Goal: Information Seeking & Learning: Learn about a topic

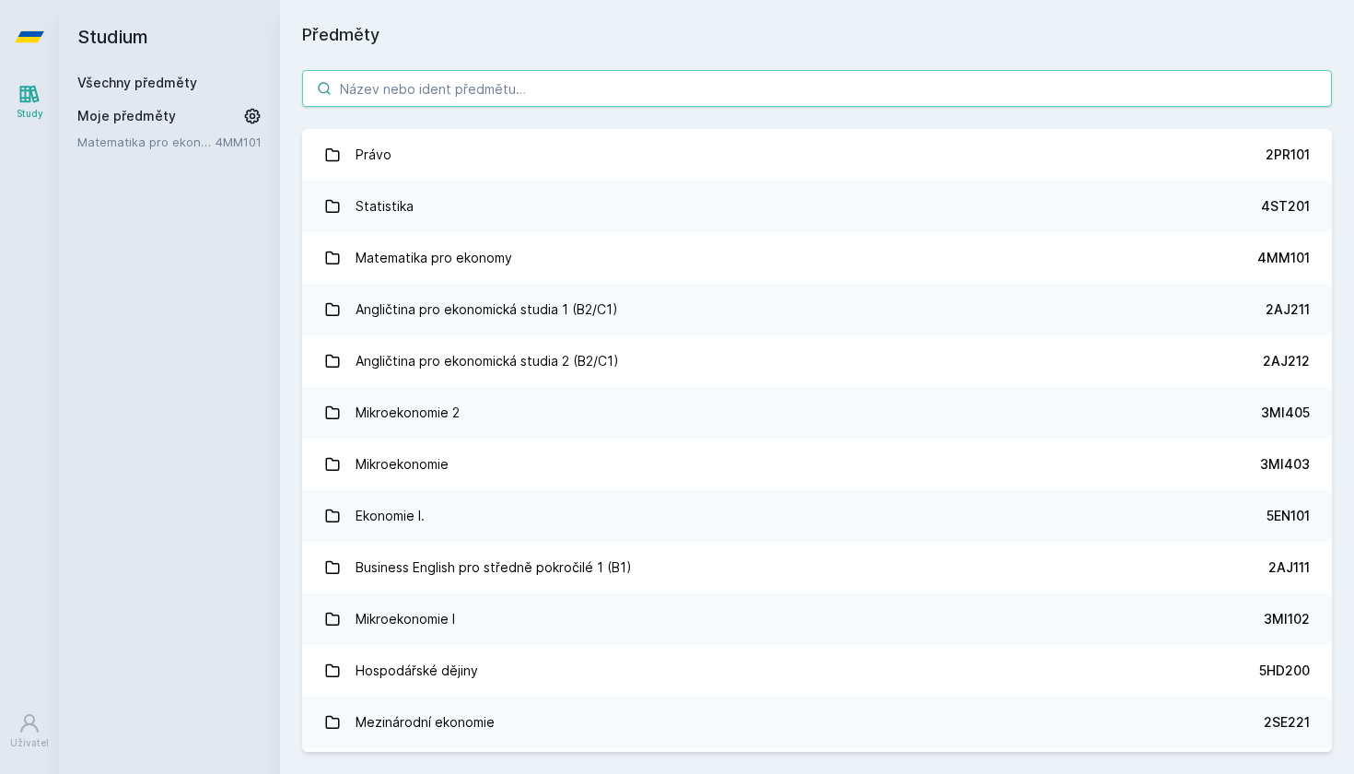
click at [566, 78] on input "search" at bounding box center [817, 88] width 1030 height 37
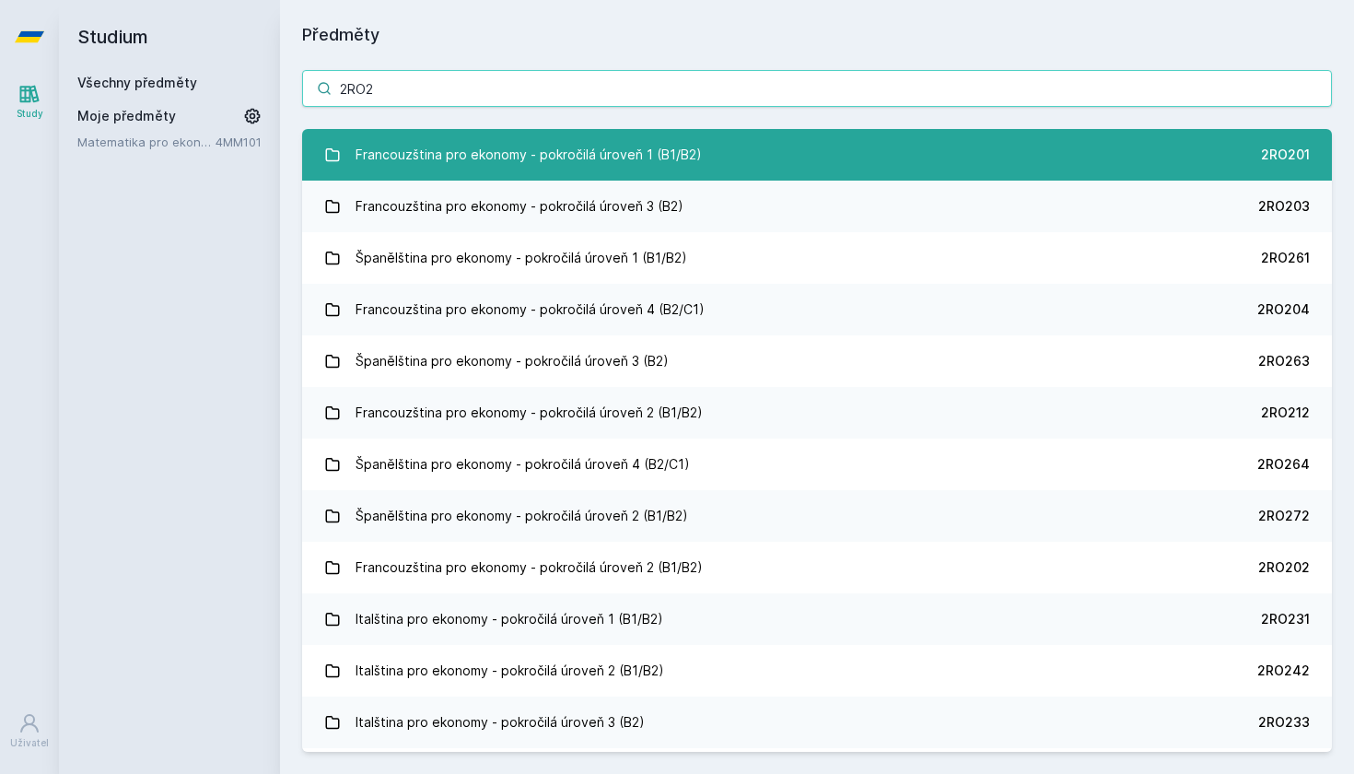
type input "2RO2"
click at [676, 155] on div "Francouzština pro ekonomy - pokročilá úroveň 1 (B1/B2)" at bounding box center [529, 154] width 346 height 37
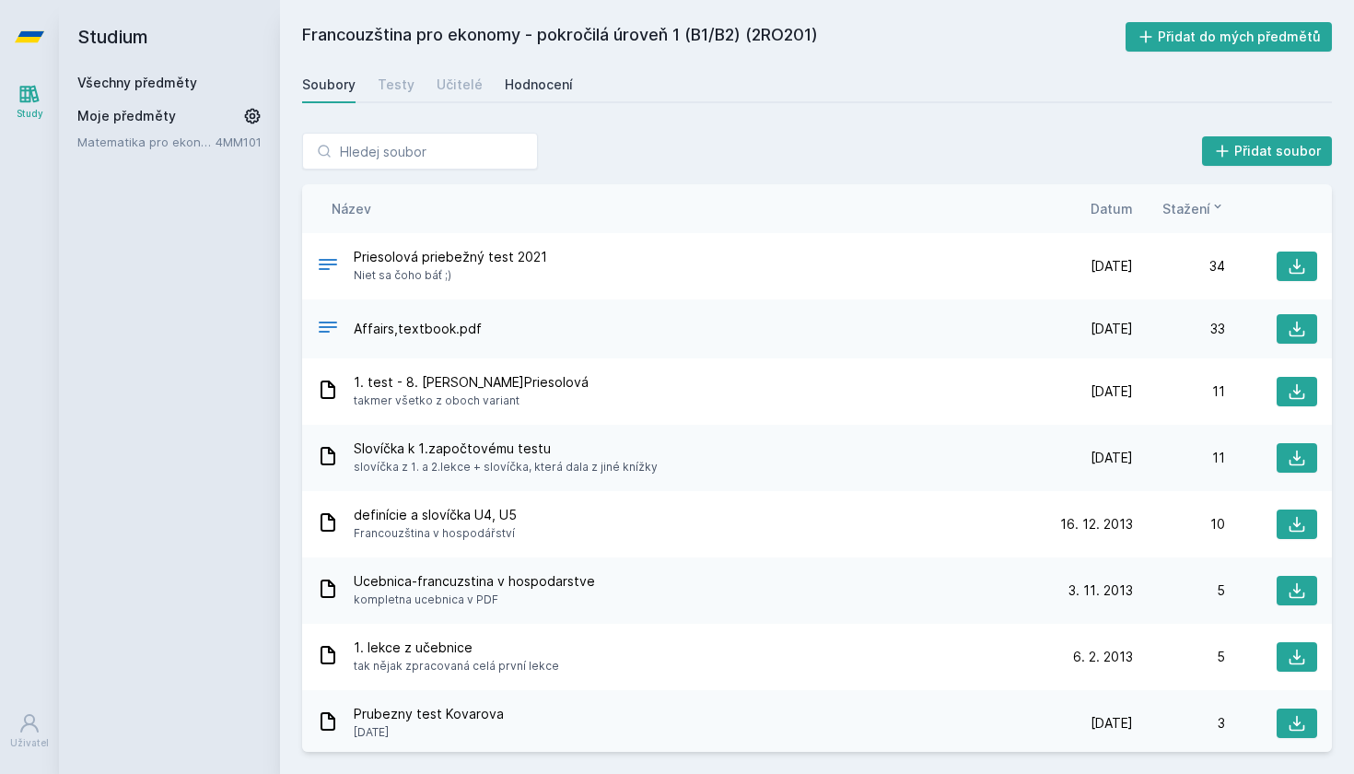
click at [548, 88] on div "Hodnocení" at bounding box center [539, 85] width 68 height 18
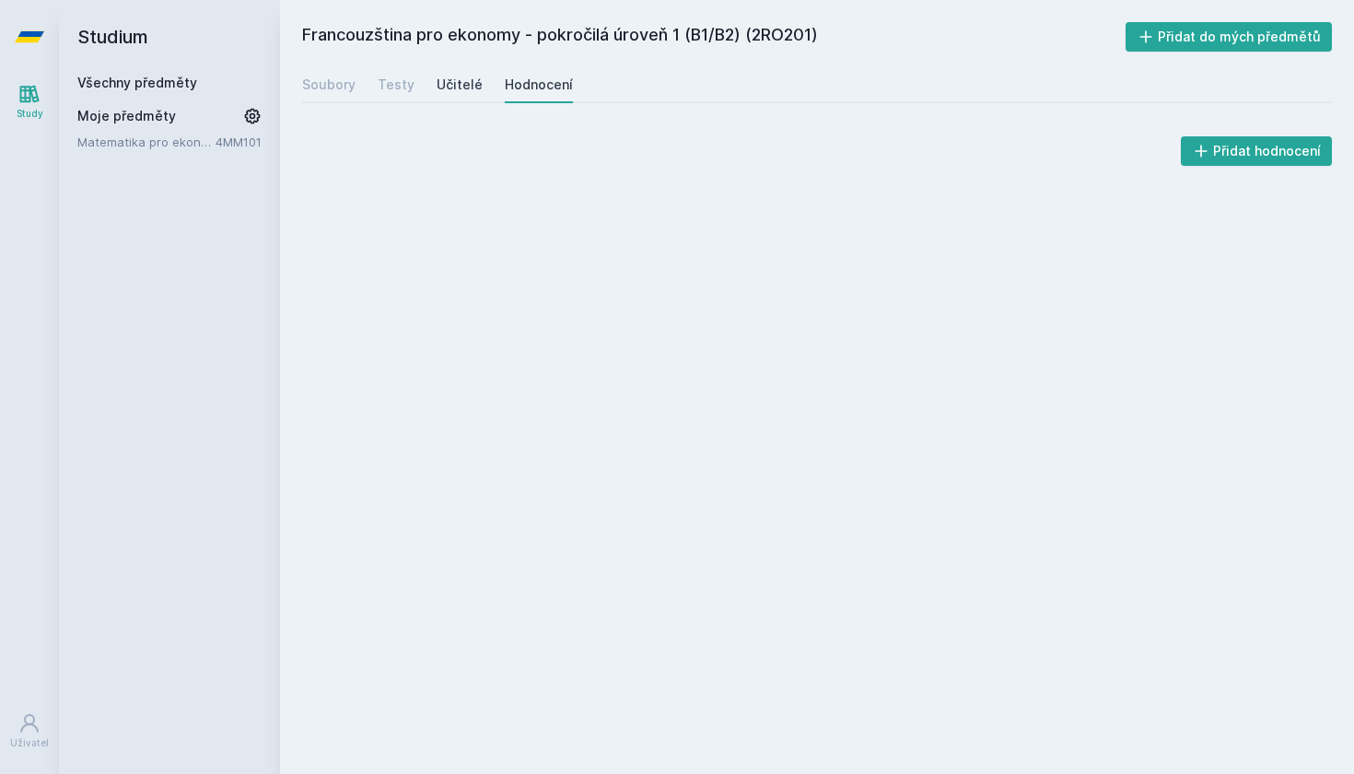
click at [464, 82] on div "Učitelé" at bounding box center [460, 85] width 46 height 18
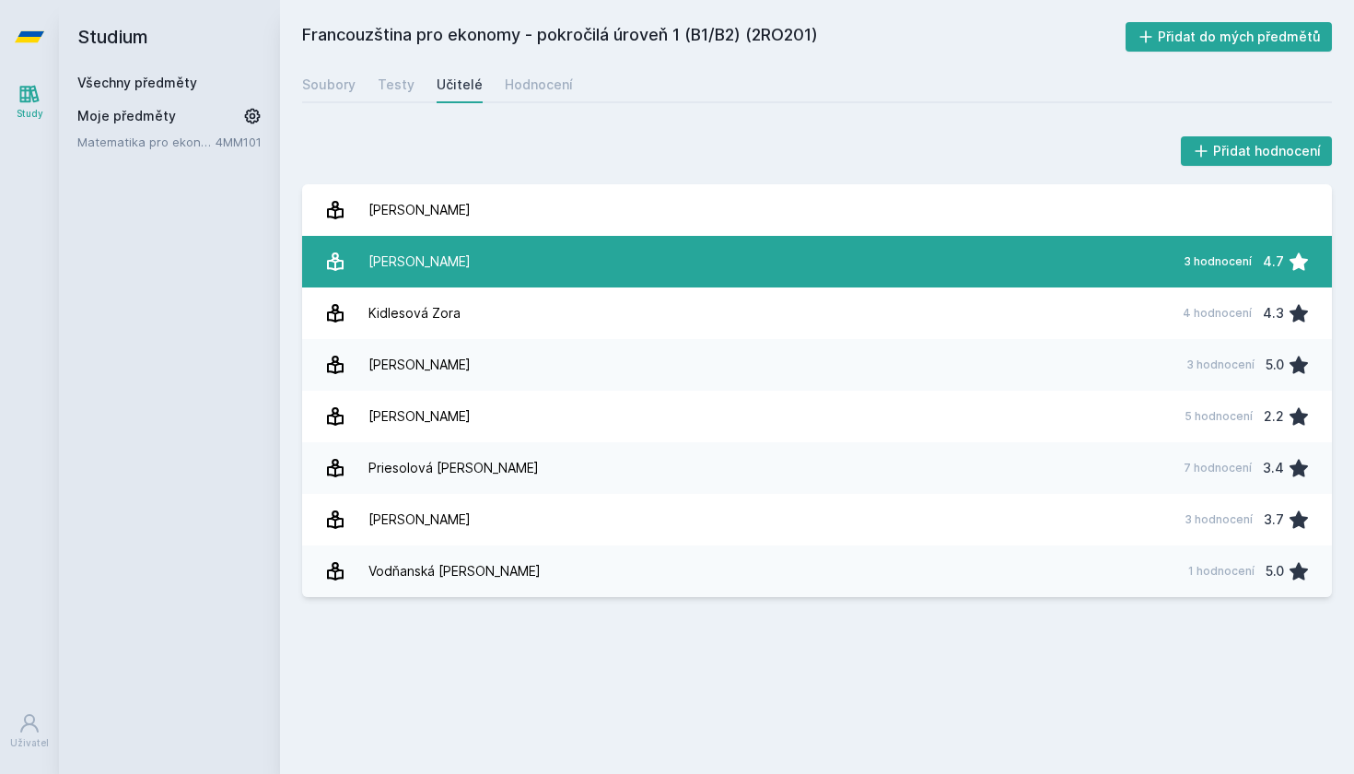
click at [508, 263] on link "[PERSON_NAME] 3 hodnocení 4.7" at bounding box center [817, 262] width 1030 height 52
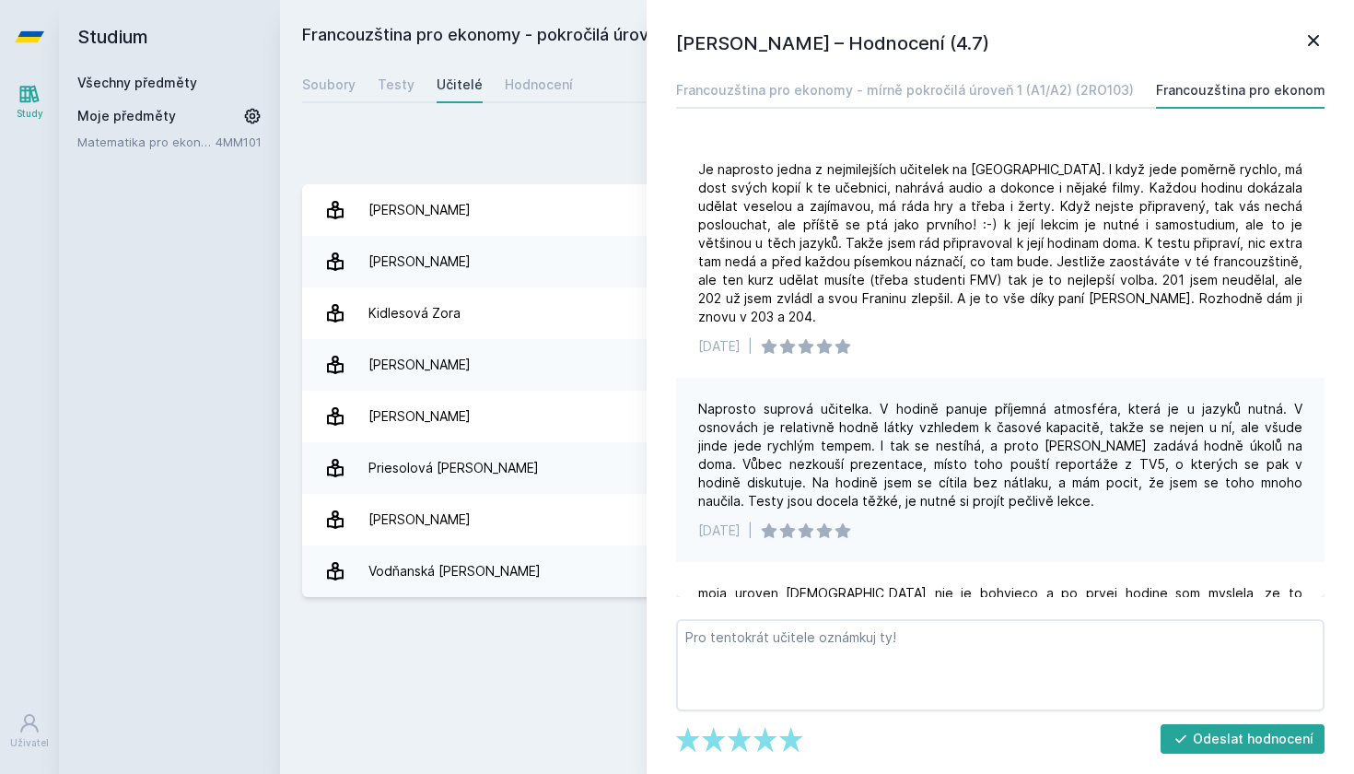
click at [1316, 41] on icon at bounding box center [1313, 40] width 11 height 11
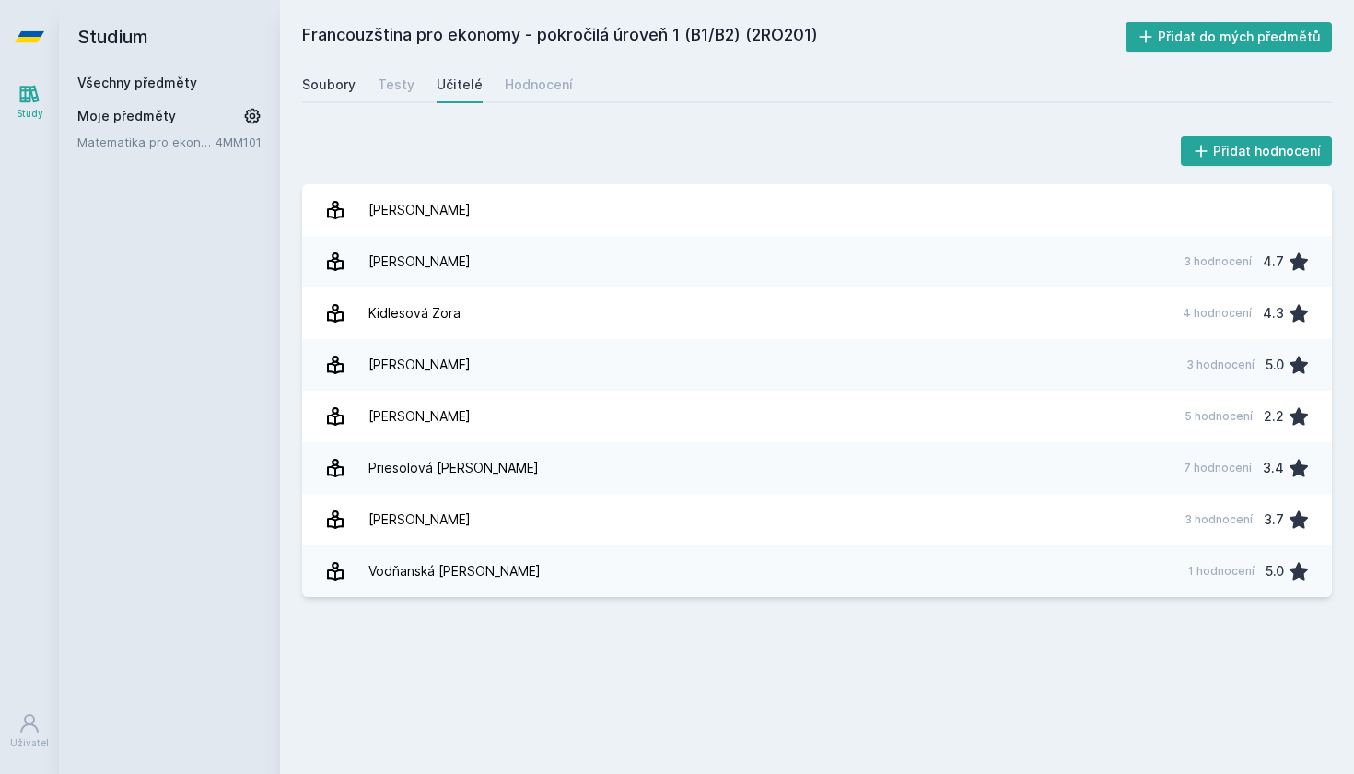
click at [334, 90] on div "Soubory" at bounding box center [328, 85] width 53 height 18
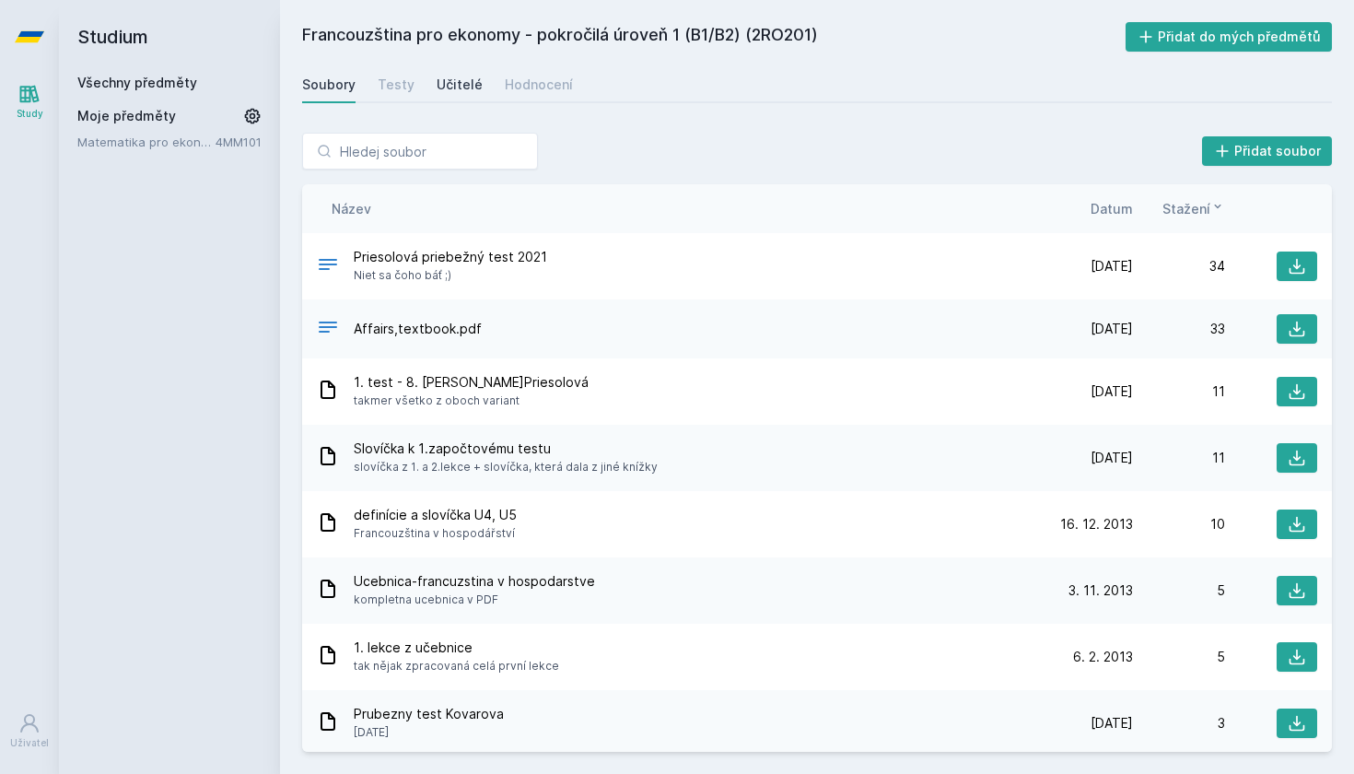
click at [465, 76] on div "Učitelé" at bounding box center [460, 85] width 46 height 18
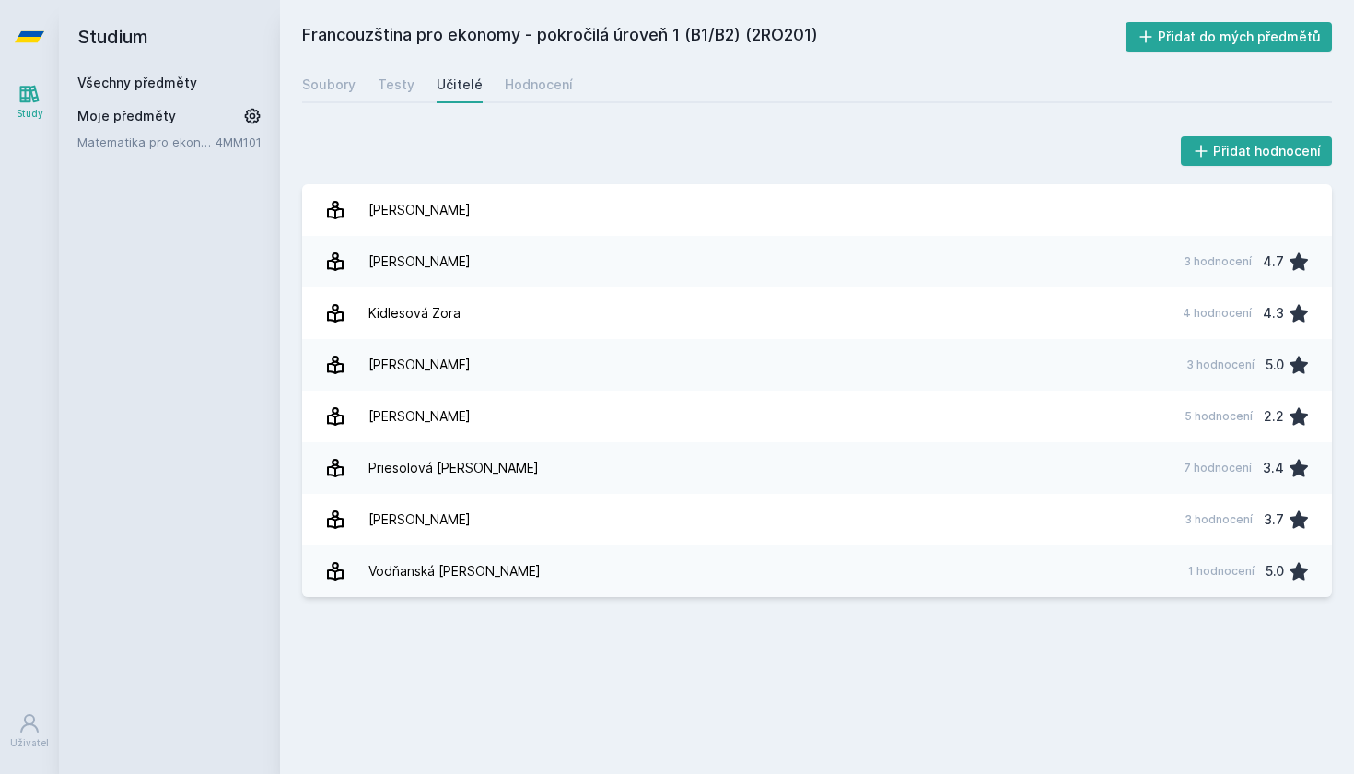
click at [21, 39] on icon at bounding box center [29, 36] width 29 height 11
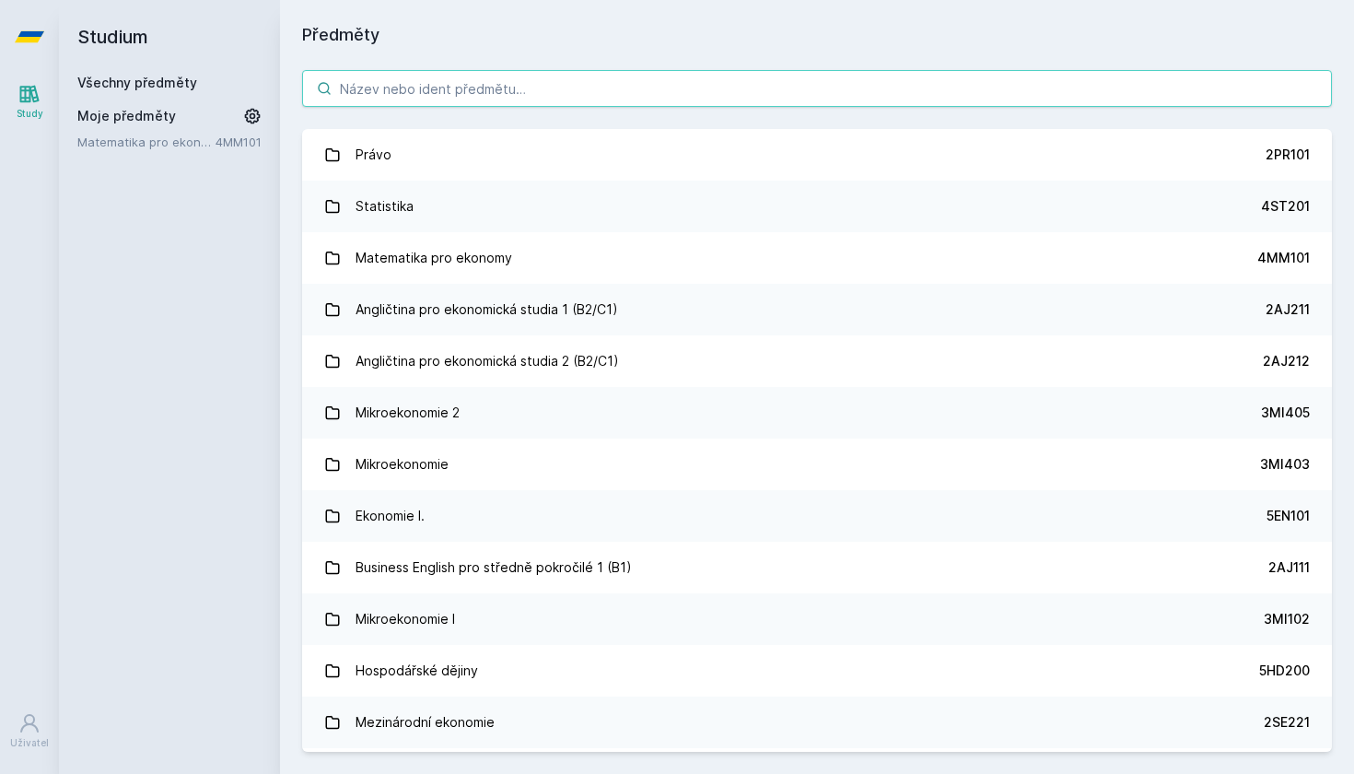
click at [410, 89] on input "search" at bounding box center [817, 88] width 1030 height 37
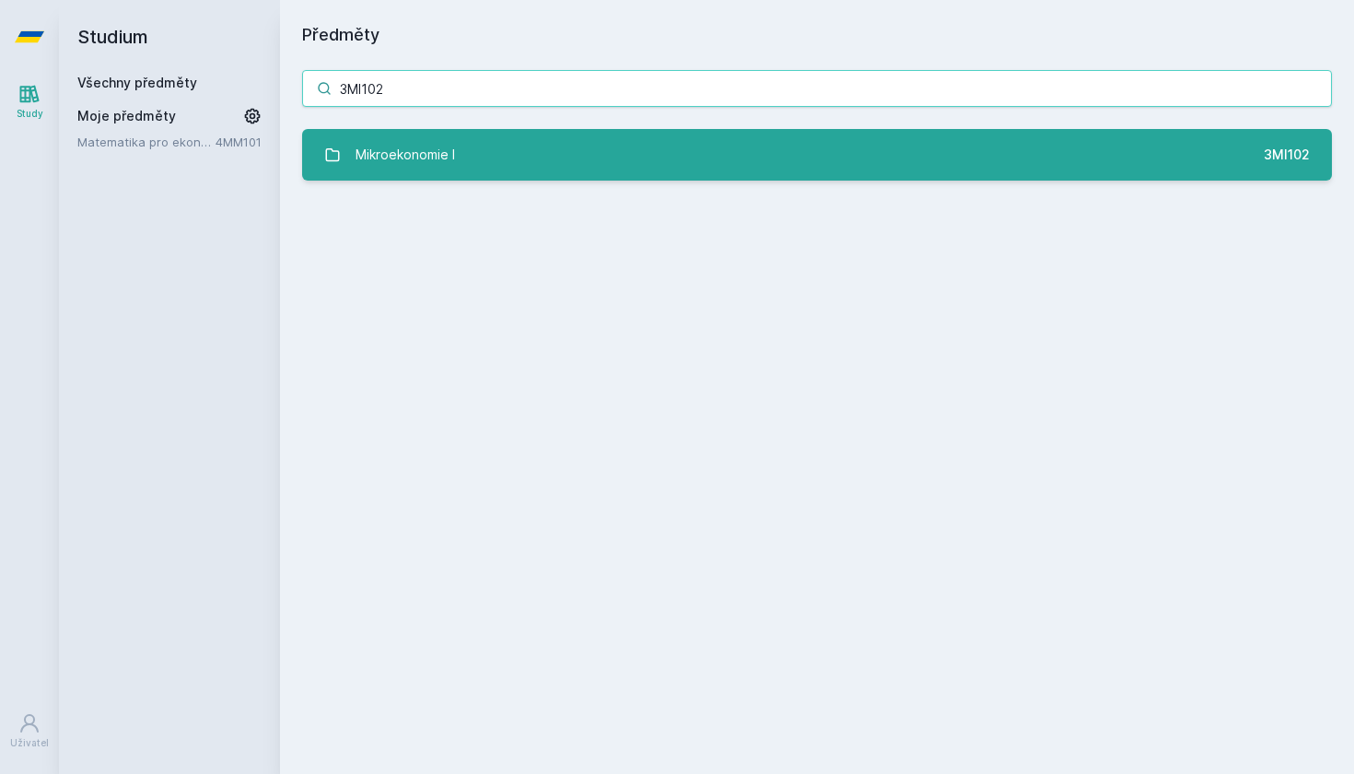
type input "3MI102"
click at [434, 151] on div "Mikroekonomie I" at bounding box center [405, 154] width 99 height 37
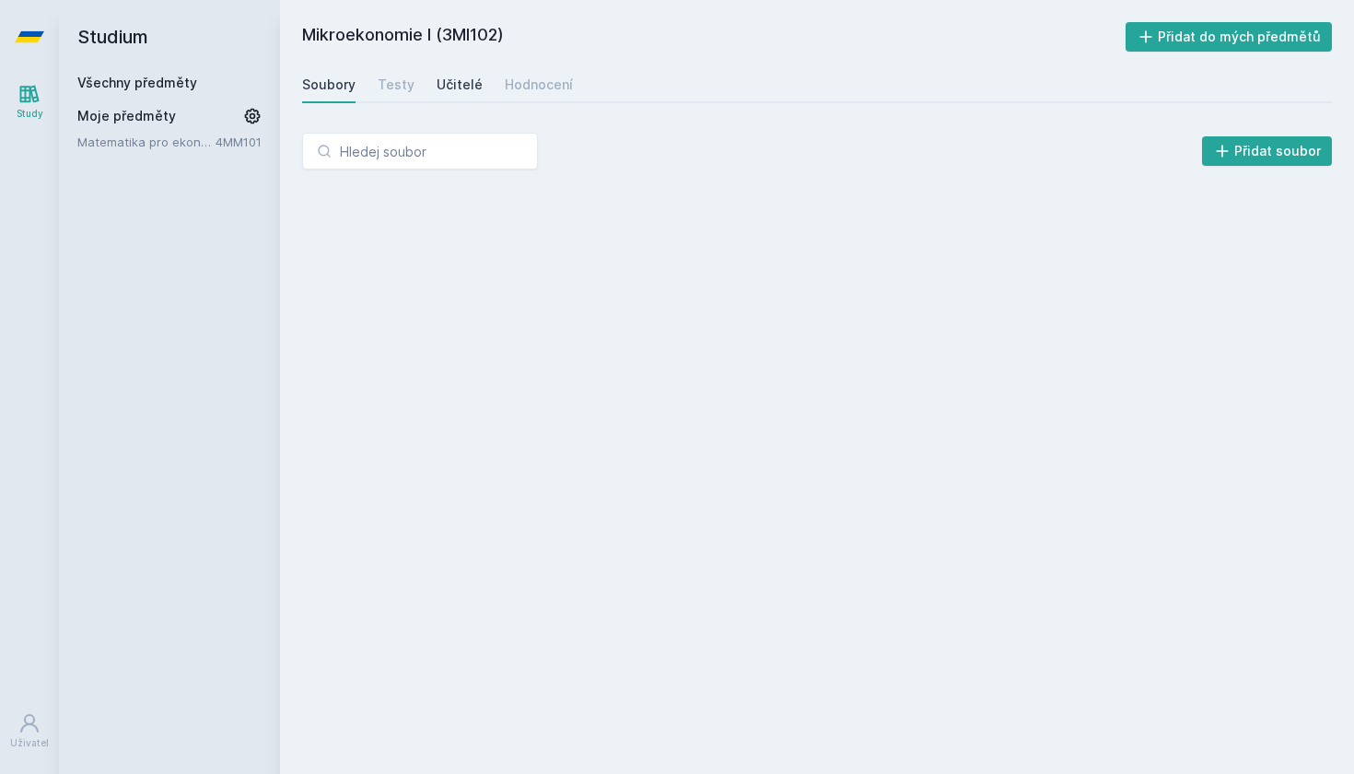
click at [454, 99] on link "Učitelé" at bounding box center [460, 84] width 46 height 37
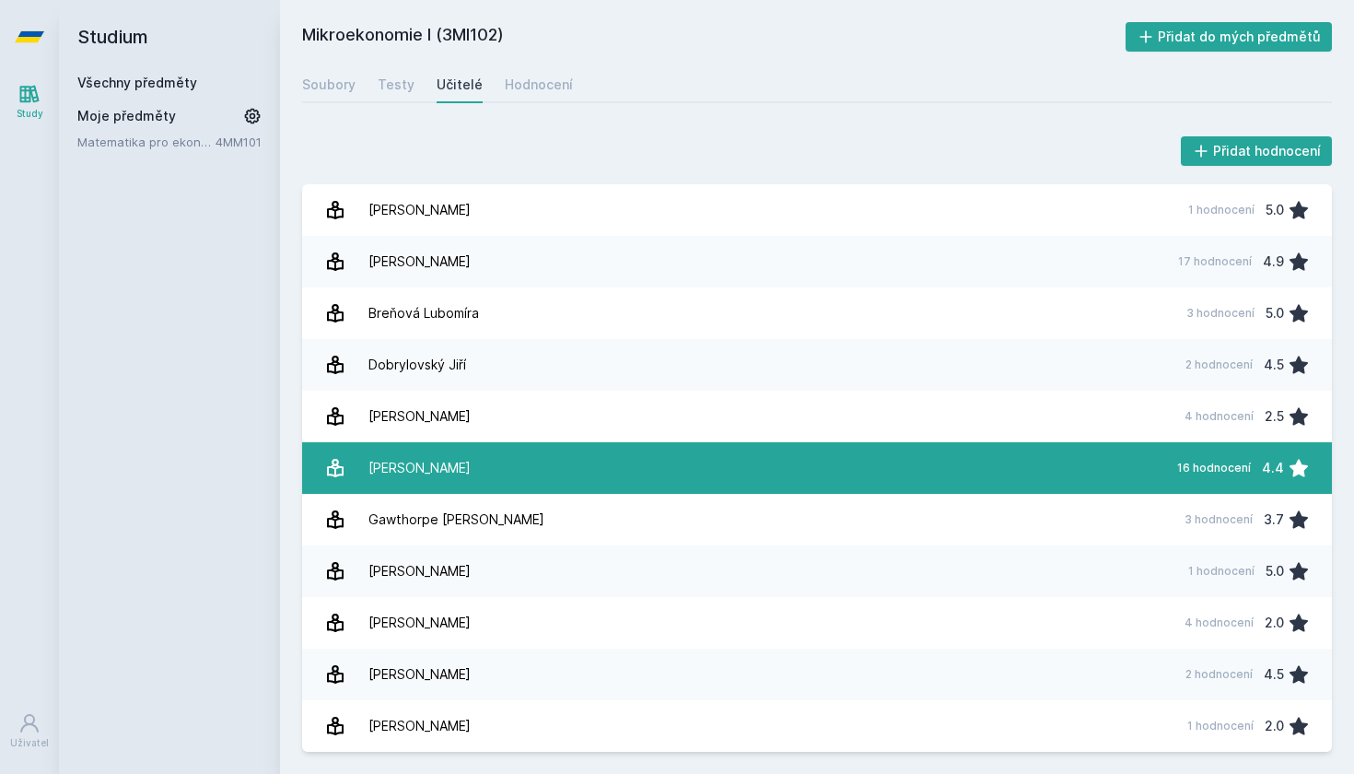
click at [623, 485] on link "[PERSON_NAME] 16 hodnocení 4.4" at bounding box center [817, 468] width 1030 height 52
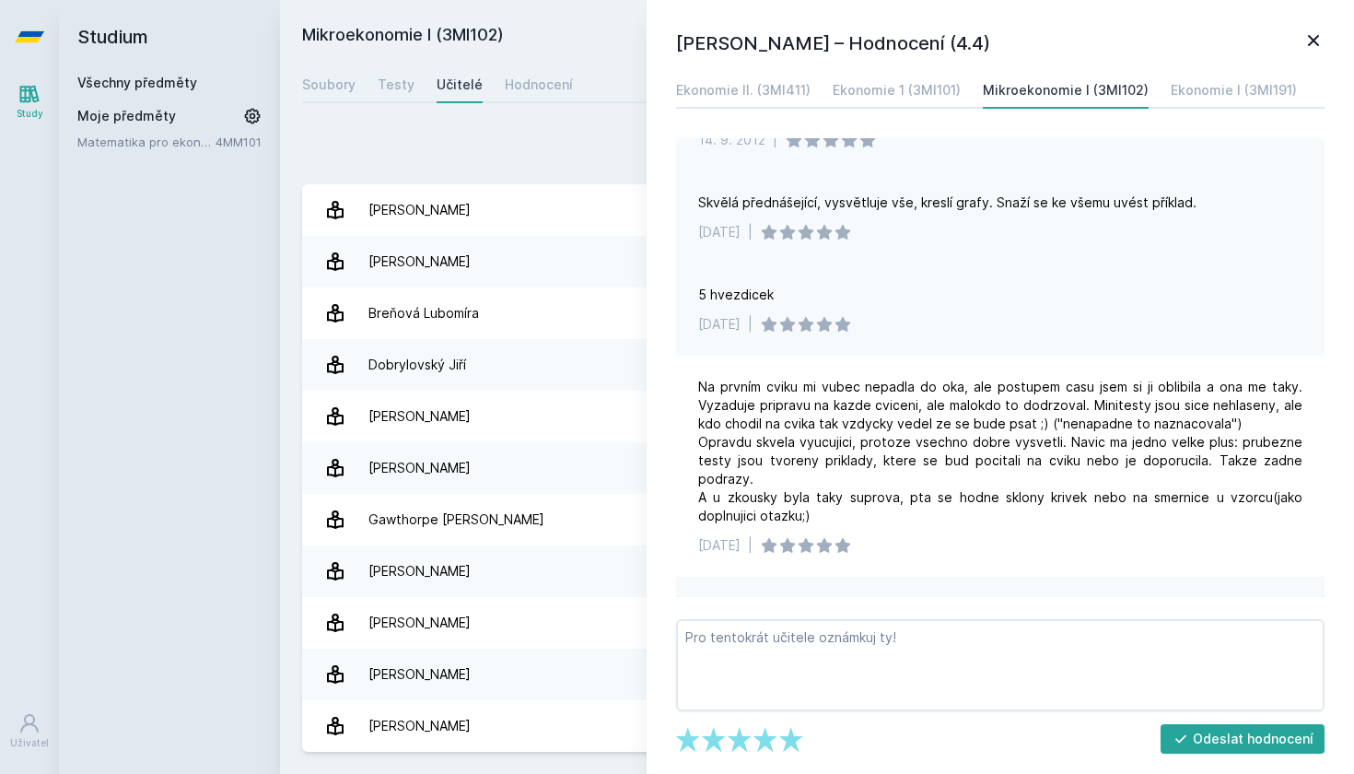
scroll to position [1343, 0]
